Goal: Transaction & Acquisition: Subscribe to service/newsletter

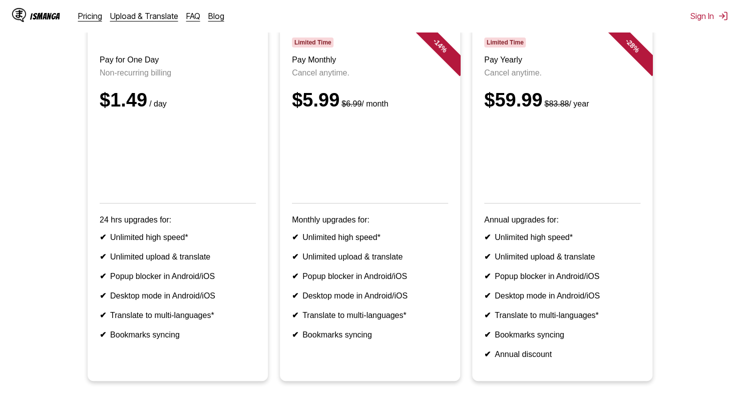
scroll to position [100, 0]
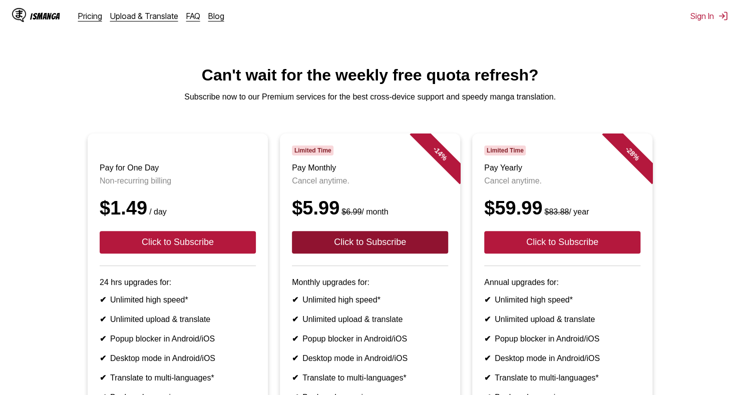
click at [385, 254] on button "Click to Subscribe" at bounding box center [370, 242] width 156 height 23
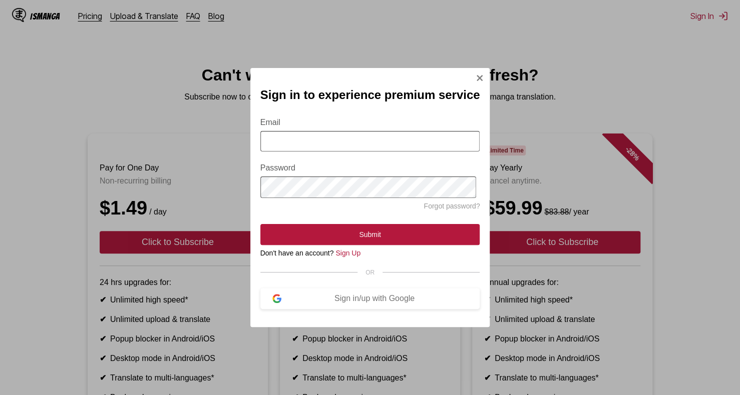
click at [384, 143] on input "Email" at bounding box center [370, 141] width 220 height 21
click at [433, 297] on button "Sign in/up with Google" at bounding box center [370, 298] width 220 height 21
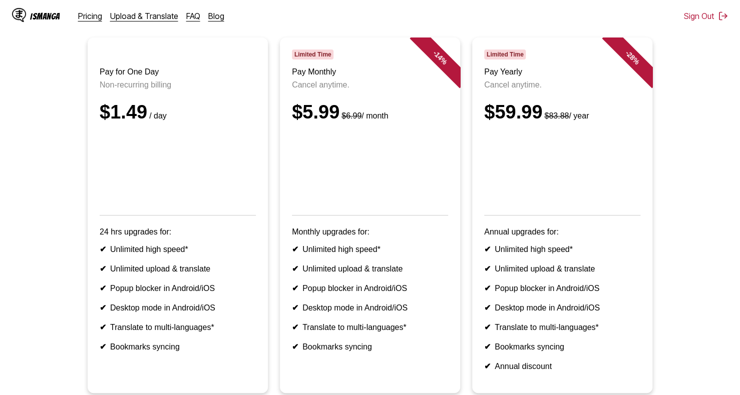
scroll to position [71, 0]
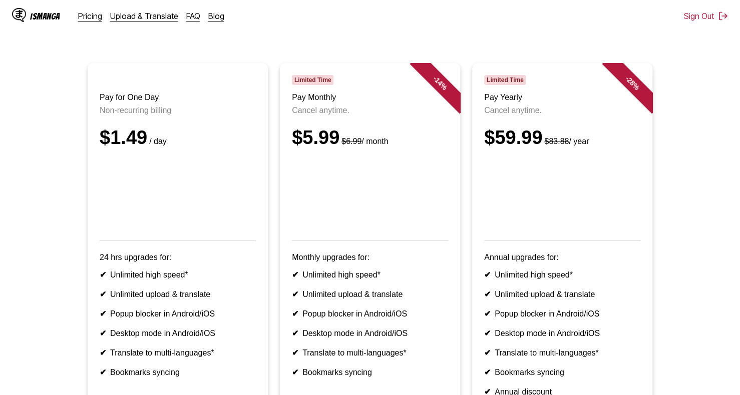
click at [321, 149] on div "$5.99 $6.99 / month" at bounding box center [370, 138] width 156 height 22
click at [309, 147] on div "$5.99 $6.99 / month" at bounding box center [370, 138] width 156 height 22
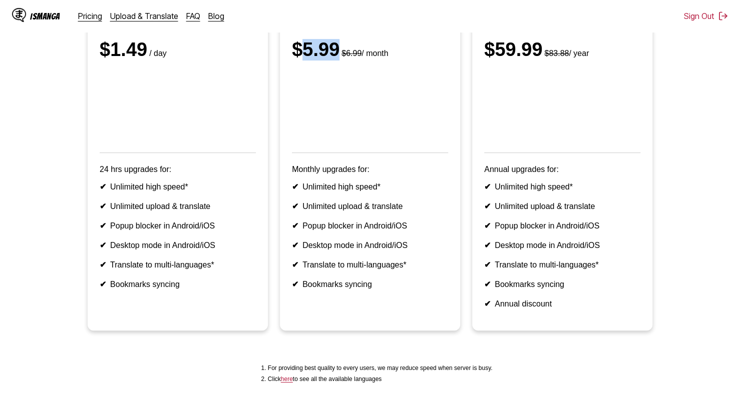
scroll to position [171, 0]
